Goal: Transaction & Acquisition: Purchase product/service

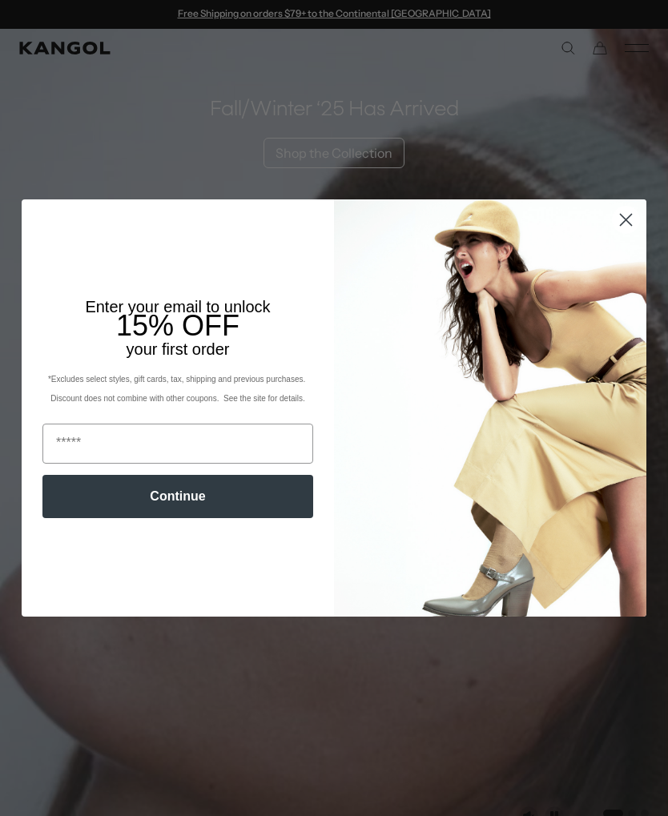
click at [629, 219] on circle "Close dialog" at bounding box center [625, 220] width 26 height 26
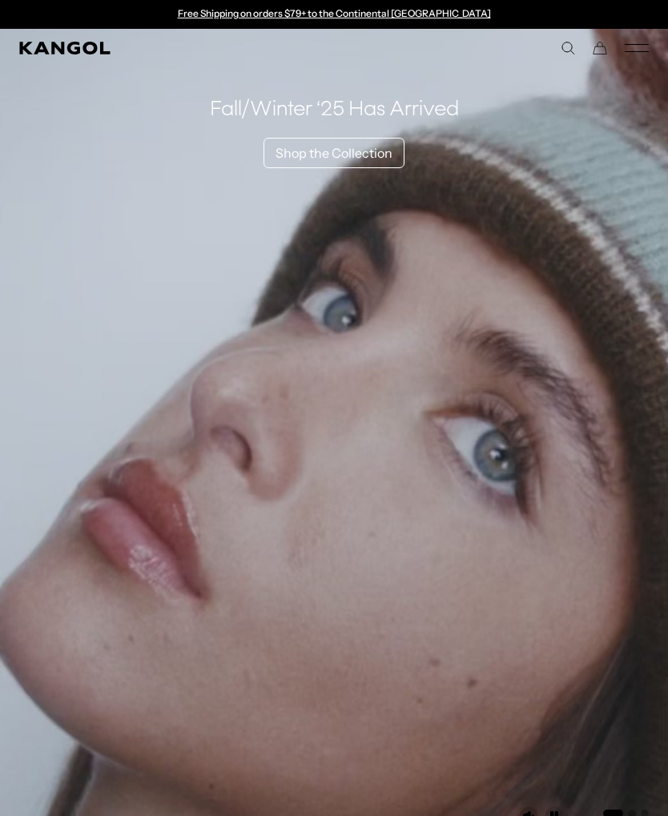
click at [371, 152] on link "Shop the Collection" at bounding box center [333, 153] width 141 height 30
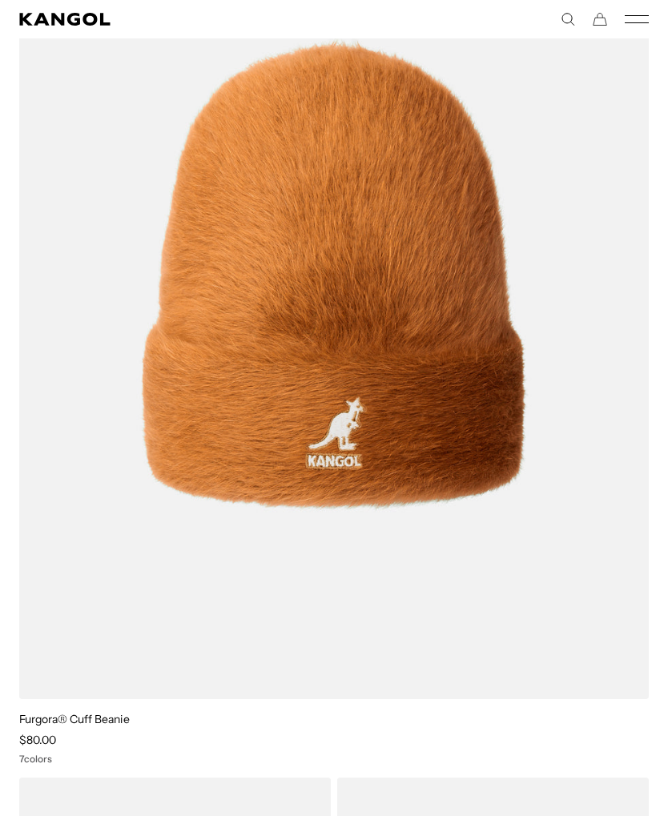
click at [0, 0] on img at bounding box center [0, 0] width 0 height 0
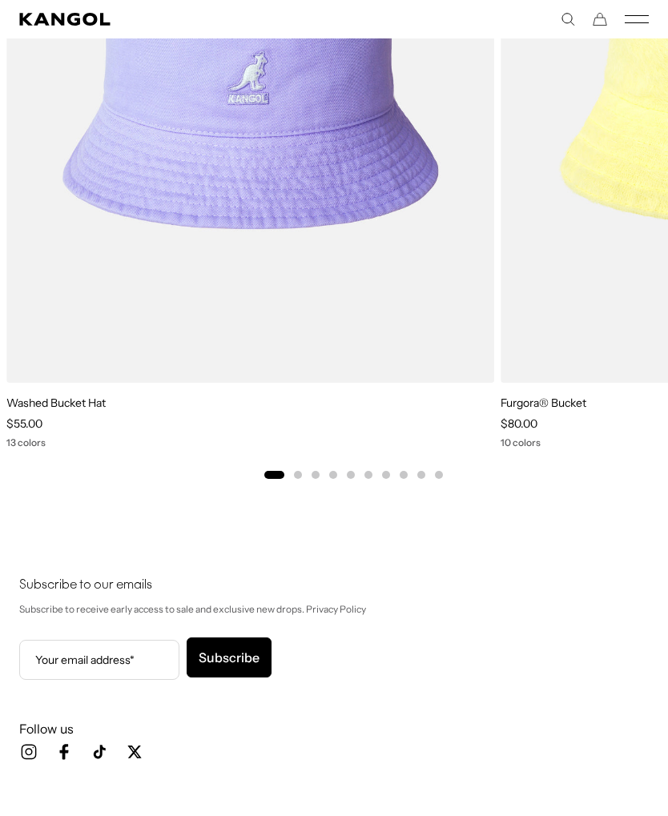
scroll to position [27181, 0]
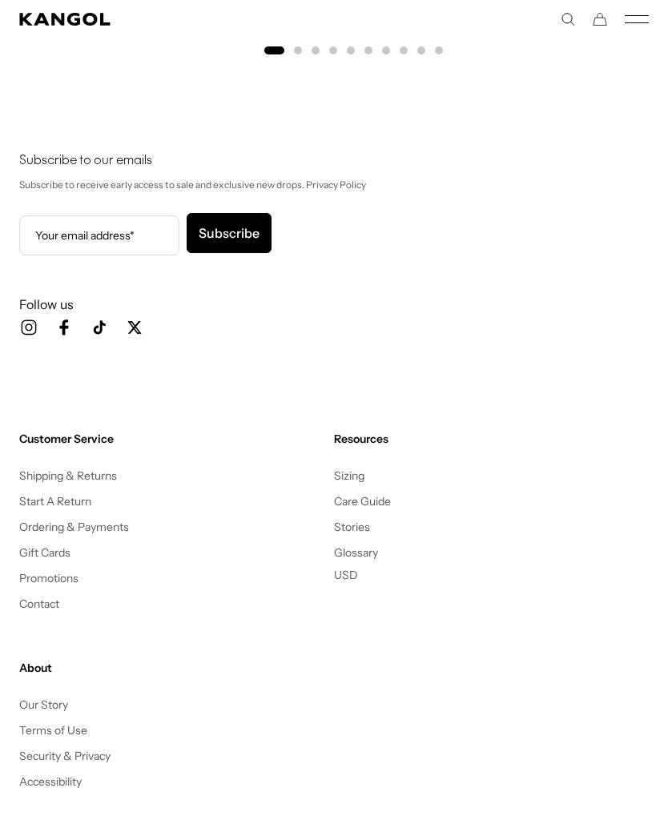
click at [299, 53] on button "Go to slide 2" at bounding box center [298, 50] width 8 height 8
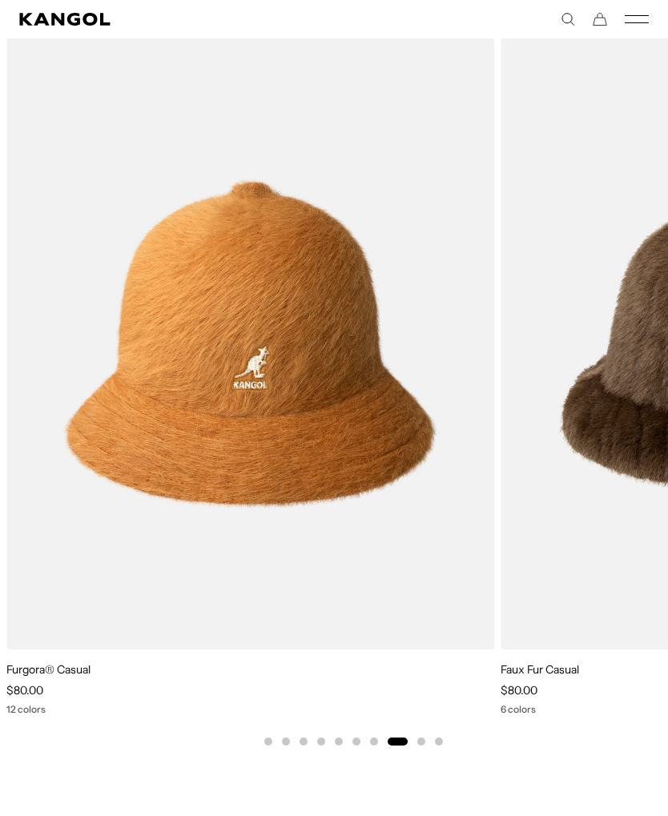
scroll to position [0, 0]
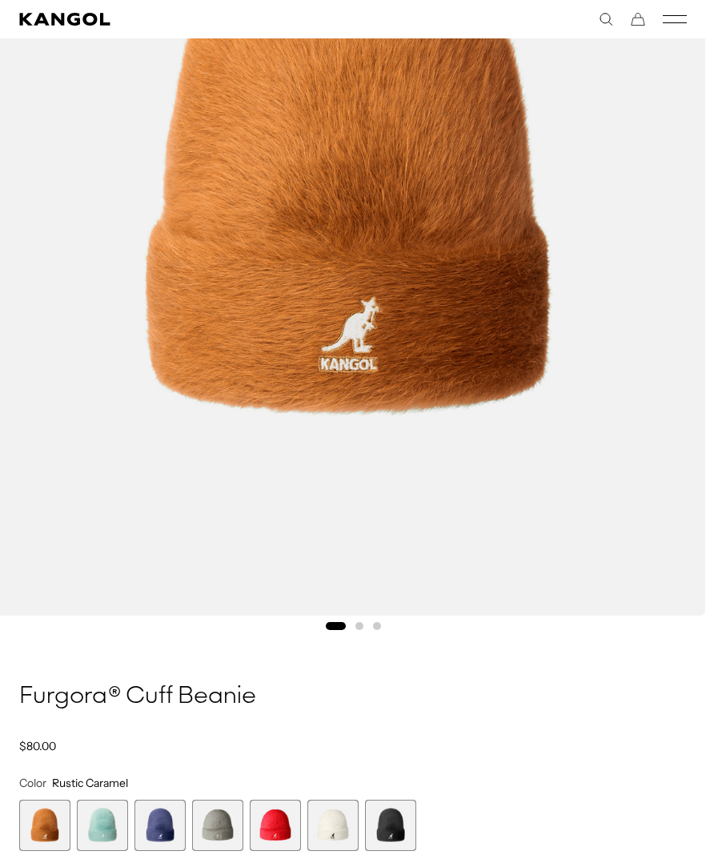
scroll to position [411, 0]
